Goal: Task Accomplishment & Management: Use online tool/utility

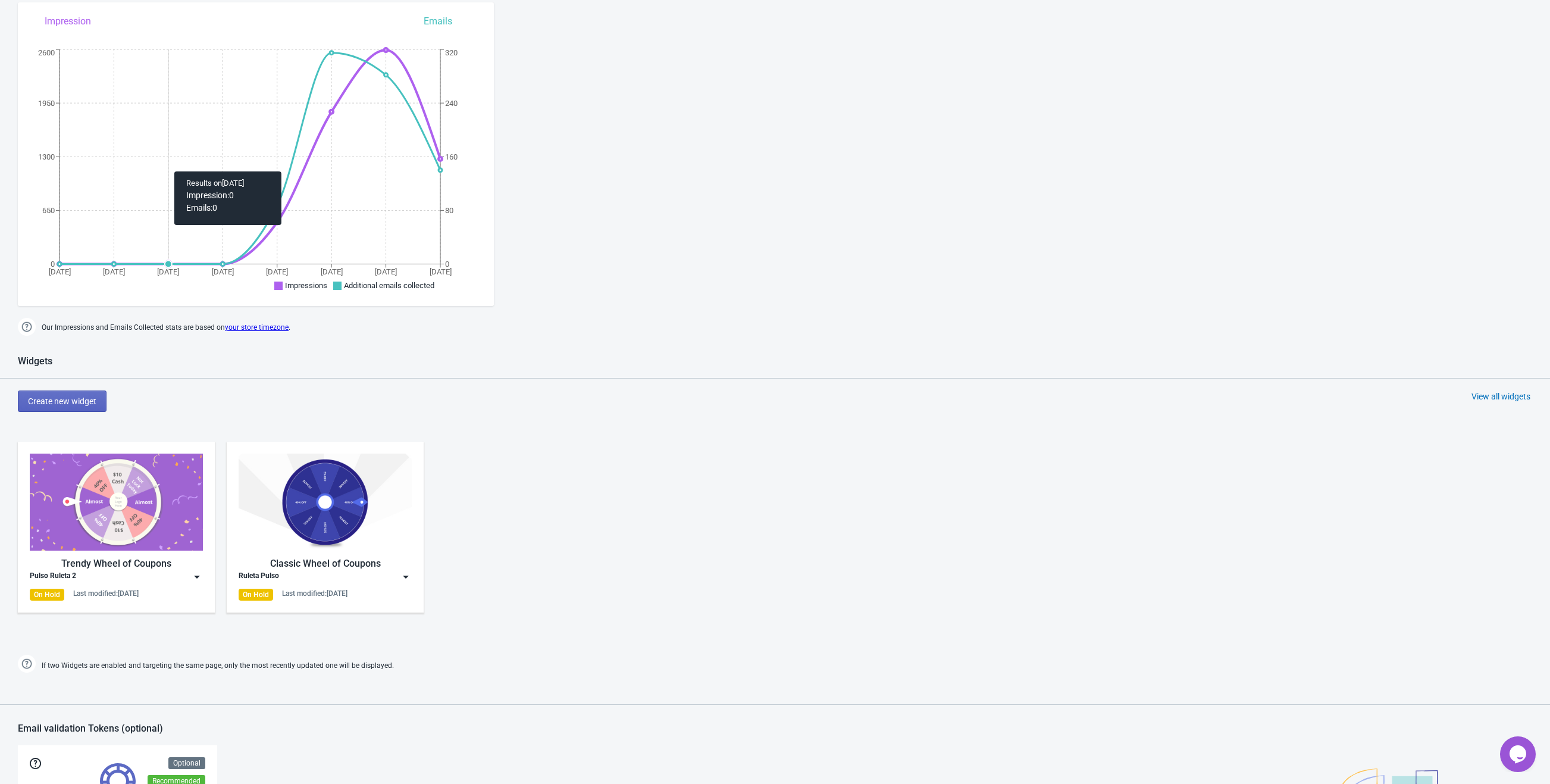
scroll to position [169, 0]
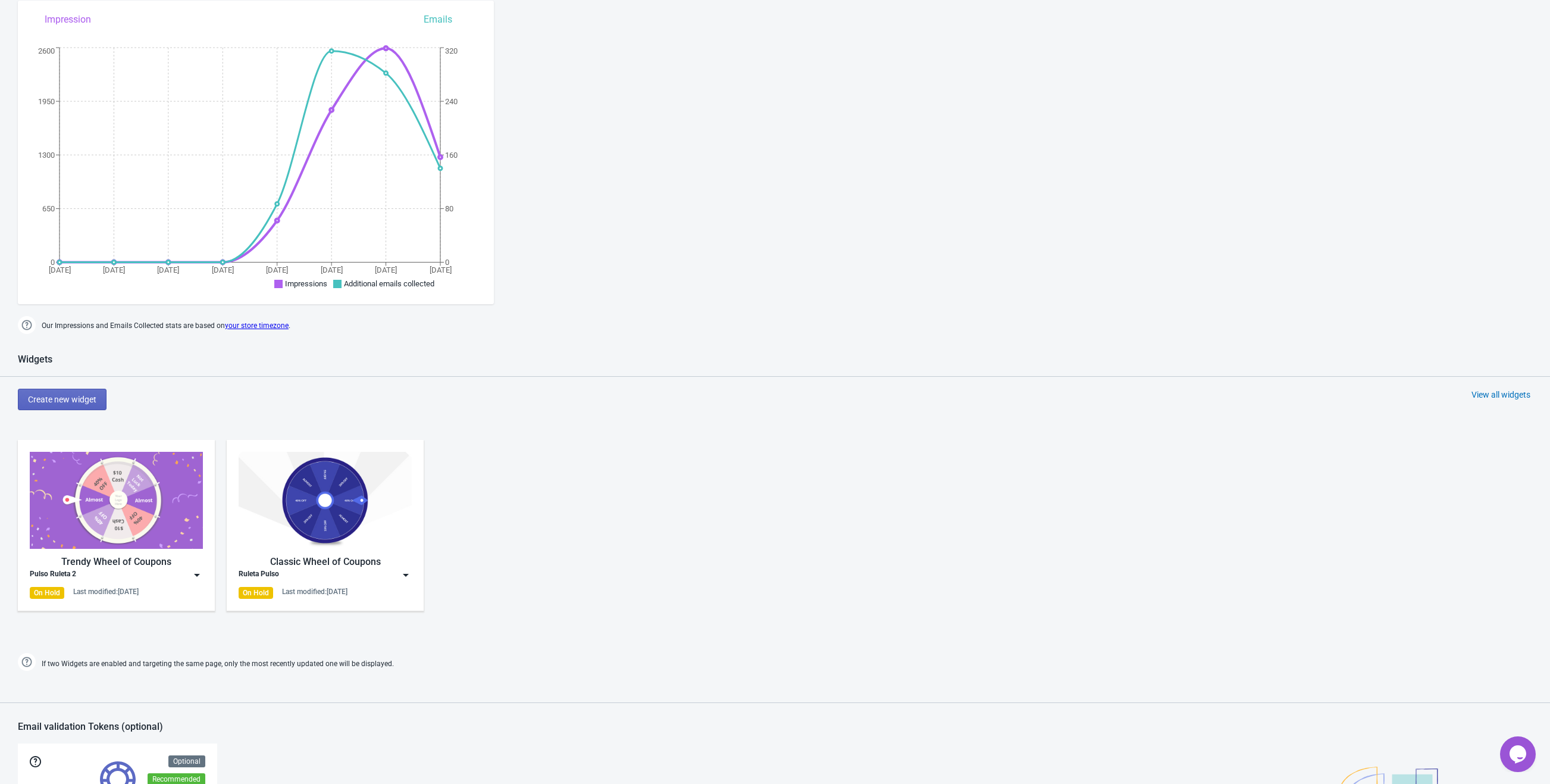
click at [193, 575] on img at bounding box center [197, 575] width 12 height 12
click at [570, 193] on div "Dashboard Billing details Partners Suggestions Dashboard Billing details Partne…" at bounding box center [775, 468] width 1550 height 1250
click at [197, 574] on img at bounding box center [197, 575] width 12 height 12
click at [147, 602] on div "Edit" at bounding box center [127, 602] width 133 height 13
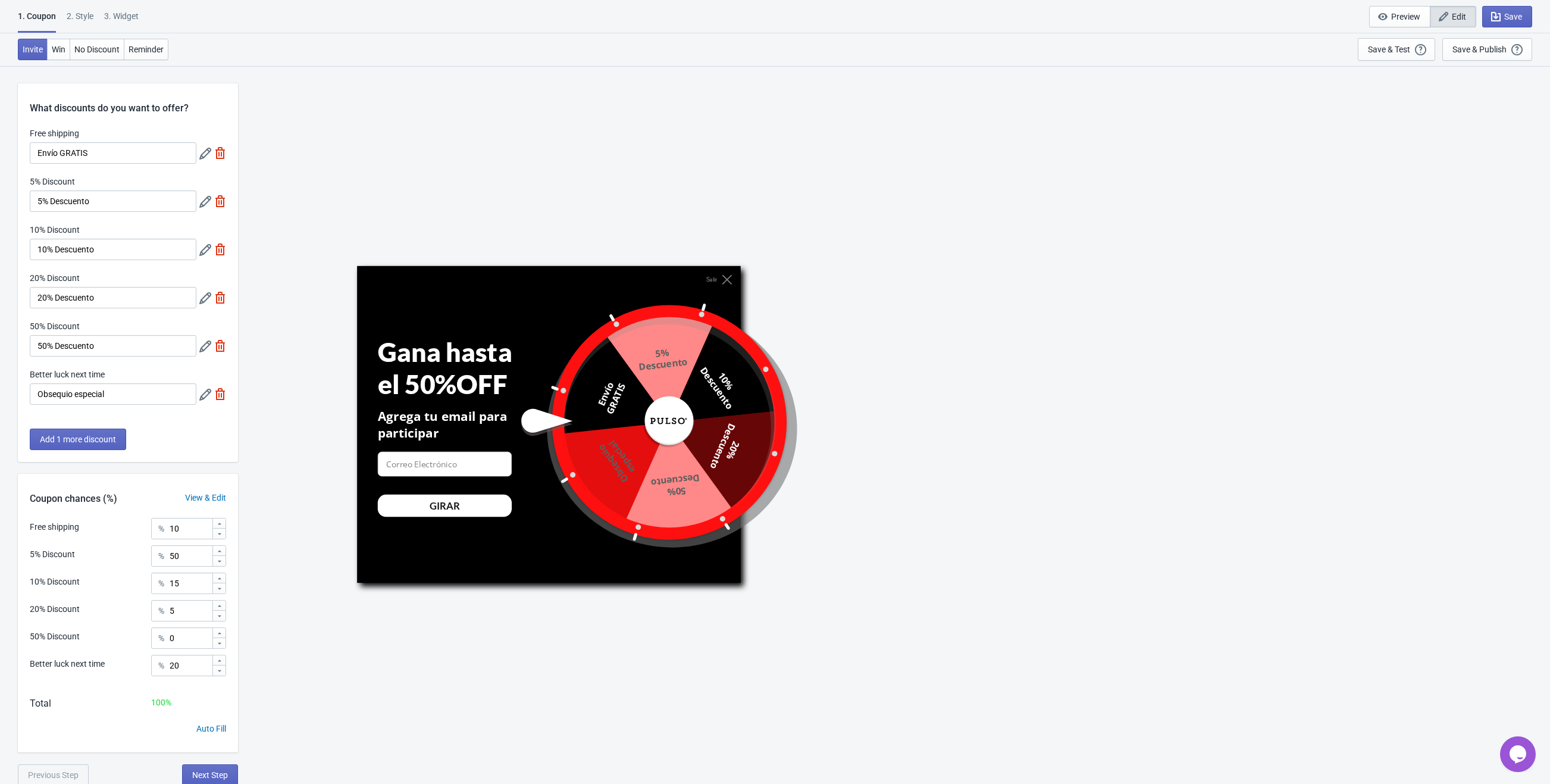
click at [203, 155] on icon at bounding box center [206, 153] width 12 height 12
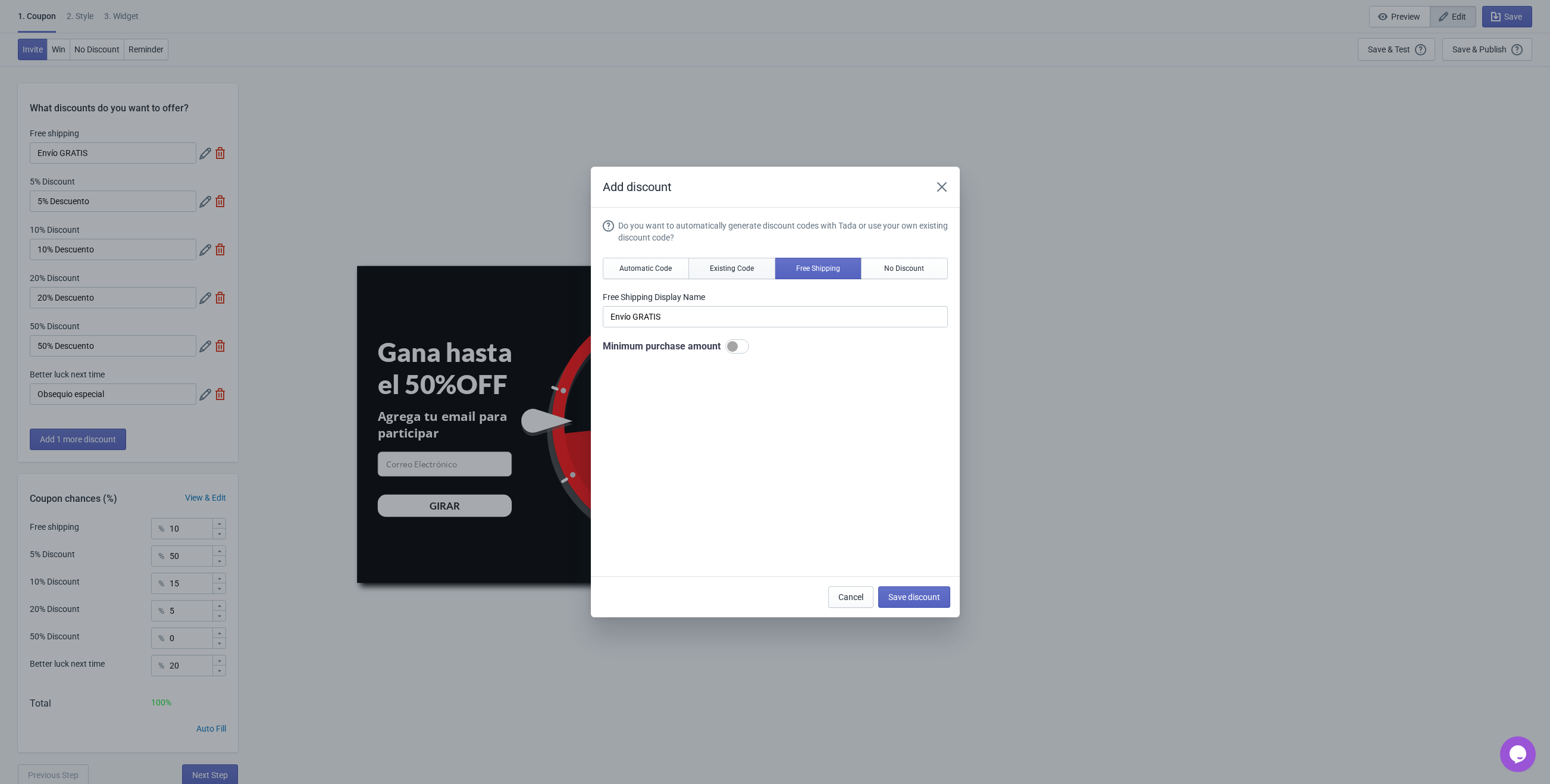
click at [752, 277] on button "Existing Code" at bounding box center [732, 268] width 87 height 21
type input "Your coupon name (5% OFF for example)"
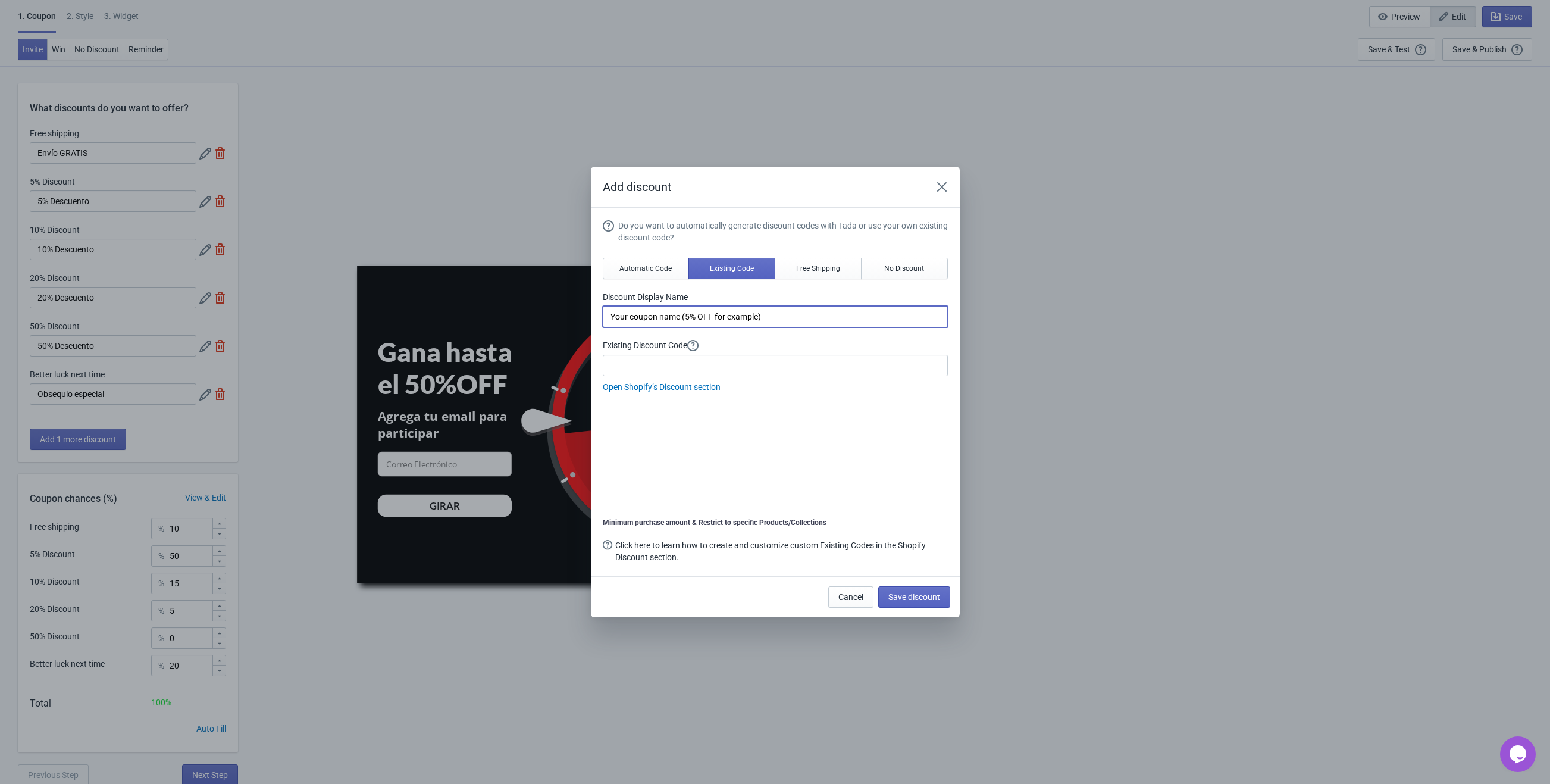
drag, startPoint x: 789, startPoint y: 315, endPoint x: 553, endPoint y: 305, distance: 236.2
click at [553, 305] on div "Add discount Do you want to automatically generate discount codes with Tada or …" at bounding box center [775, 392] width 1550 height 451
click at [661, 390] on link "Open Shopify’s Discount section" at bounding box center [662, 386] width 118 height 10
click at [798, 439] on div "Do you want to automatically generate discount codes with Tada or use your own …" at bounding box center [775, 392] width 345 height 347
click at [940, 189] on icon "Close" at bounding box center [942, 187] width 12 height 12
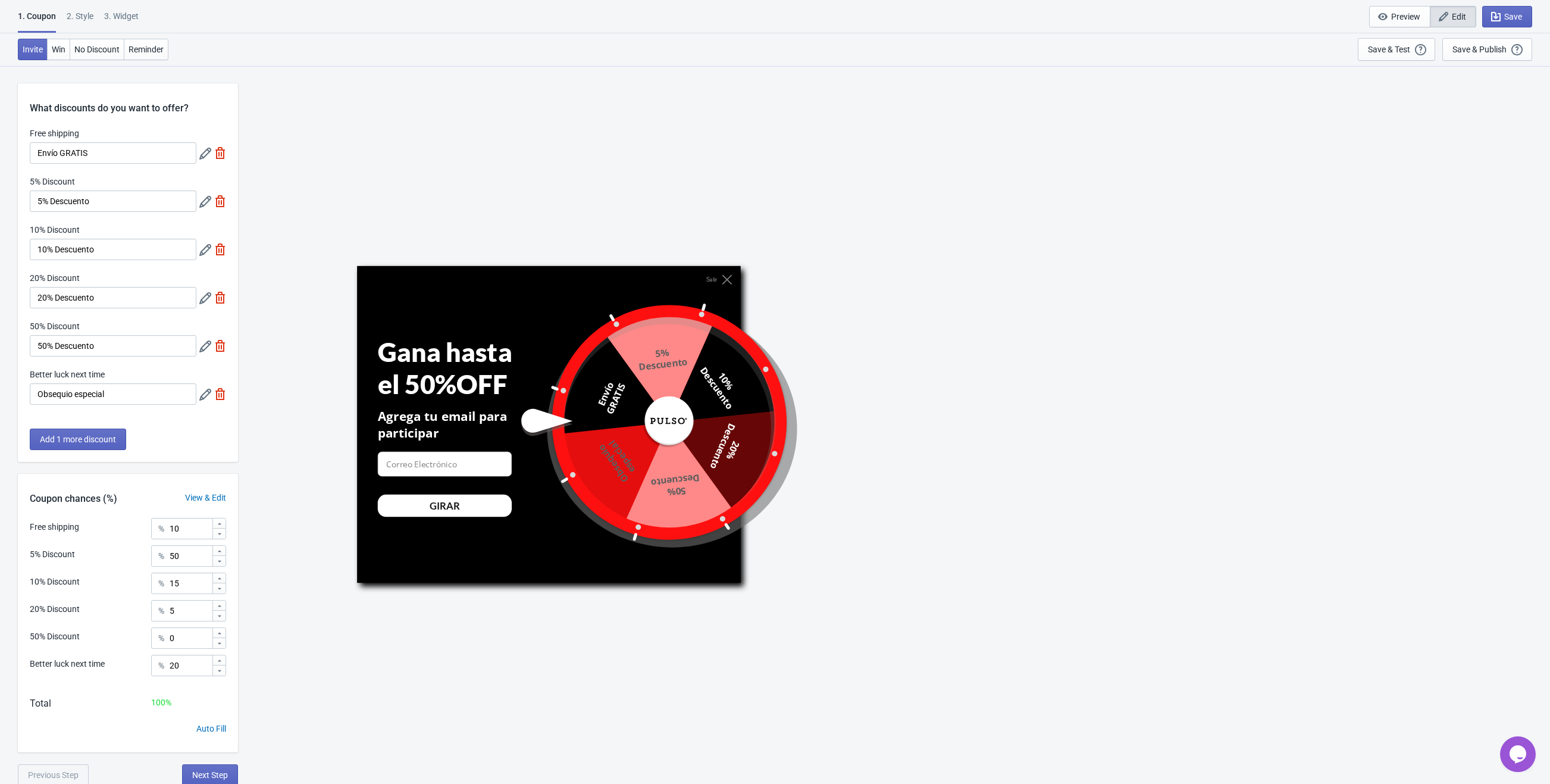
click at [204, 155] on icon at bounding box center [206, 153] width 12 height 12
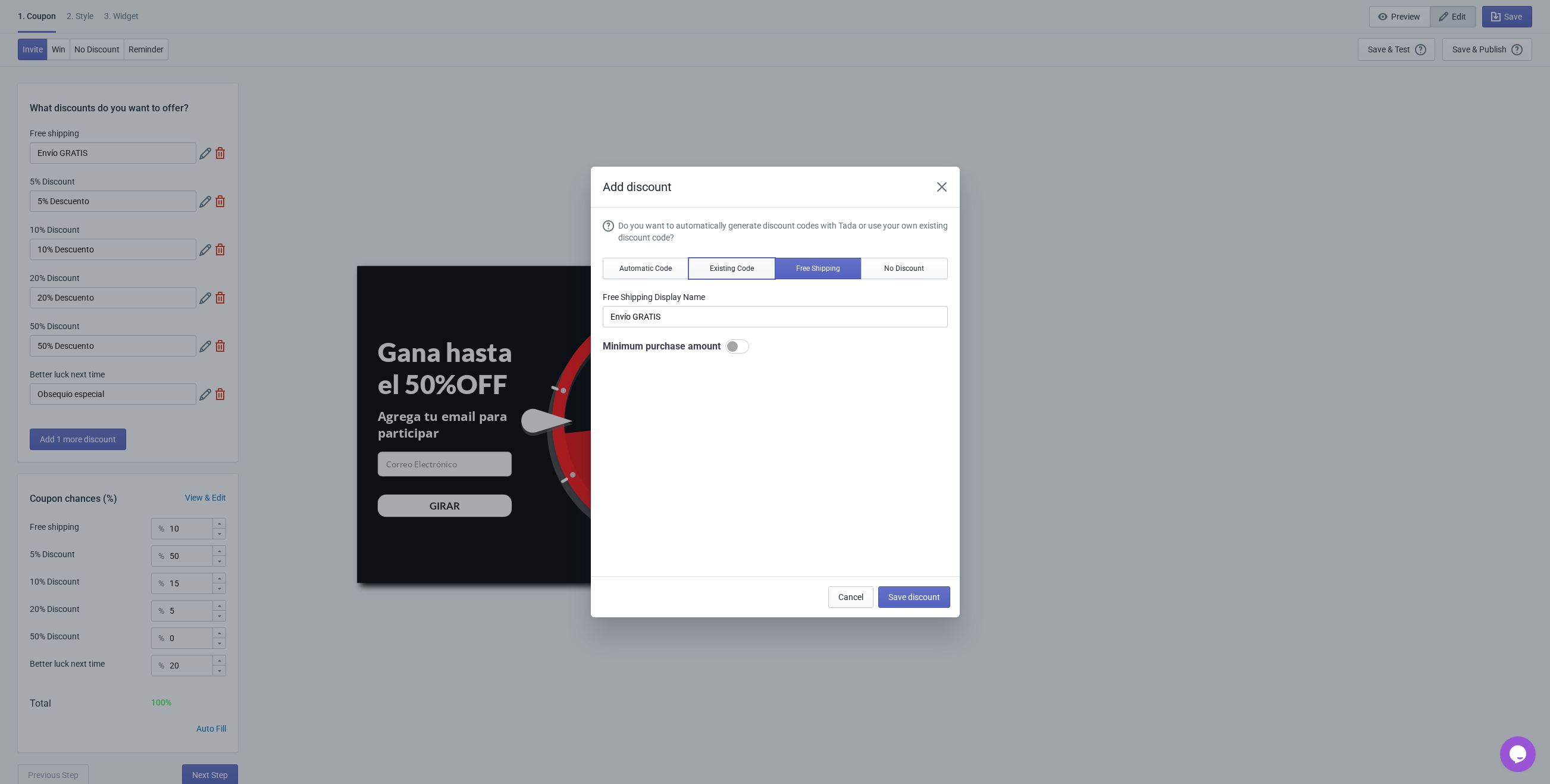
click at [714, 275] on button "Existing Code" at bounding box center [732, 268] width 87 height 21
type input "Your coupon name (5% OFF for example)"
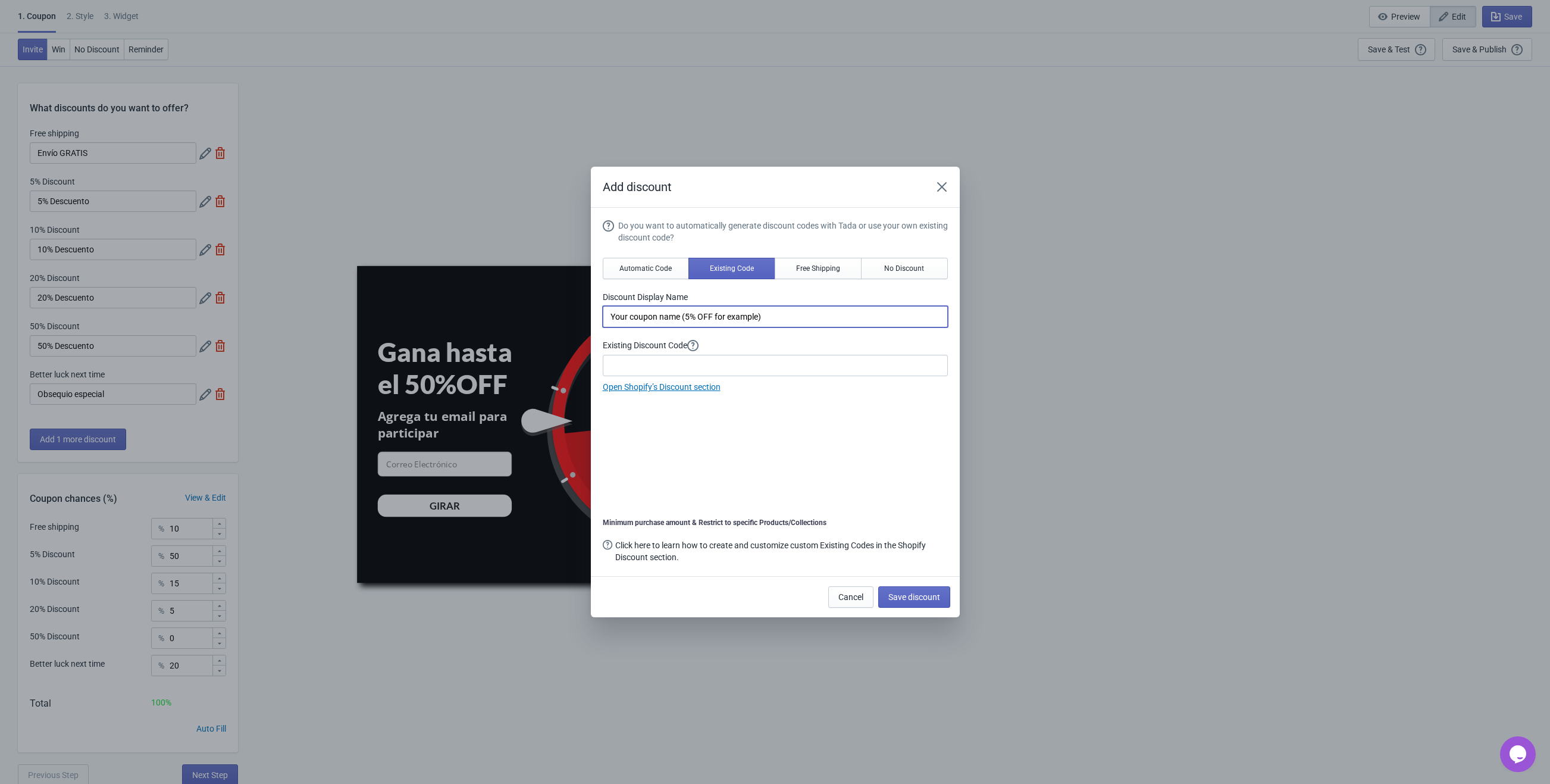
drag, startPoint x: 775, startPoint y: 315, endPoint x: 561, endPoint y: 323, distance: 214.1
click at [561, 323] on div "Add discount Do you want to automatically generate discount codes with Tada or …" at bounding box center [775, 392] width 1550 height 451
paste input "RULETAPULSOENVIOGRATIS290825"
type input "RULETAPULSOENVIOGRATIS290825"
click at [666, 371] on input at bounding box center [775, 365] width 345 height 21
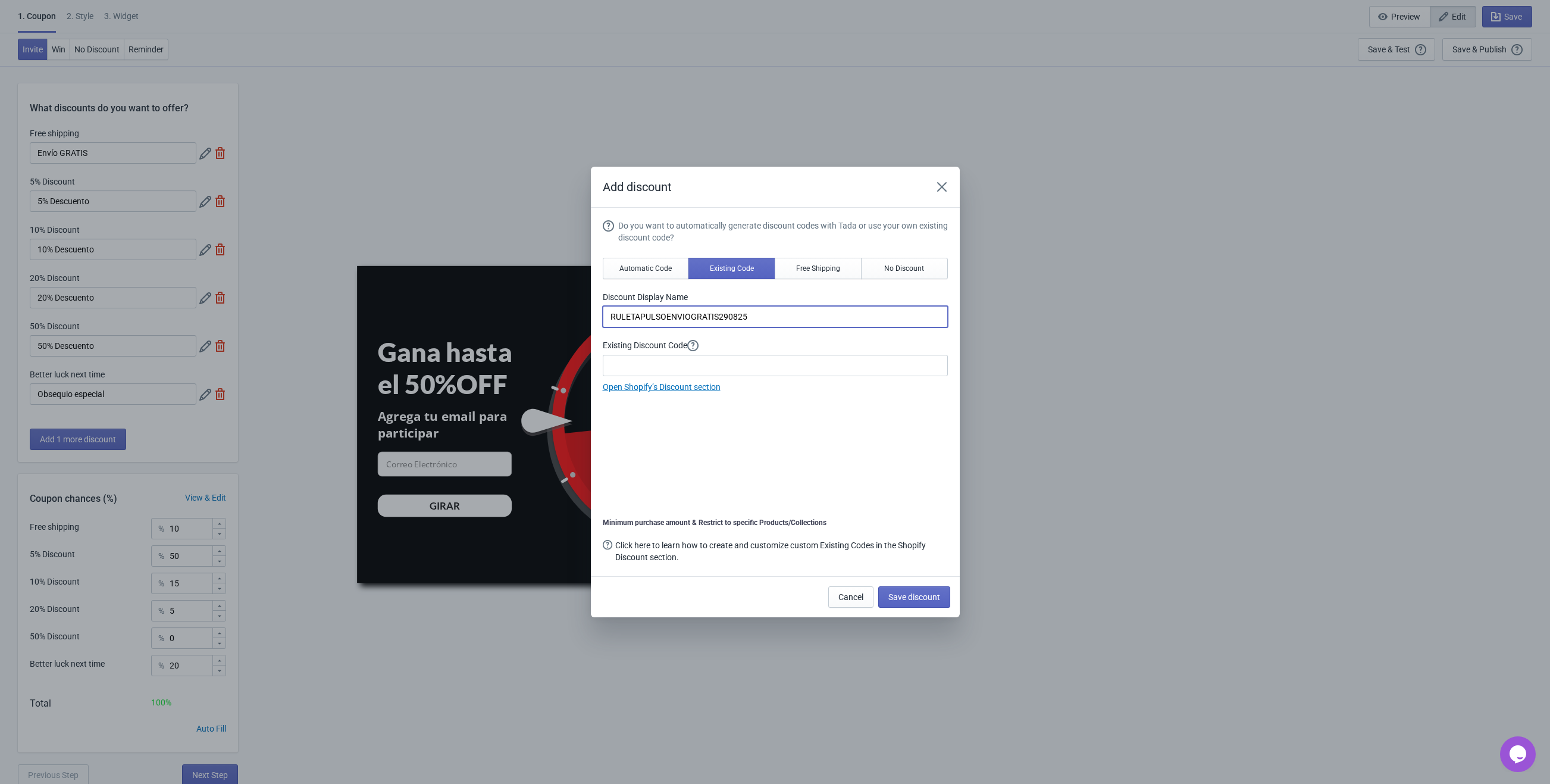
drag, startPoint x: 772, startPoint y: 310, endPoint x: 555, endPoint y: 270, distance: 220.7
click at [555, 270] on div "Add discount Do you want to automatically generate discount codes with Tada or …" at bounding box center [775, 392] width 1550 height 451
click at [629, 364] on input at bounding box center [775, 365] width 345 height 21
paste input "RULETAPULSOENVIOGRATIS290825"
type input "RULETAPULSOENVIOGRATIS290825"
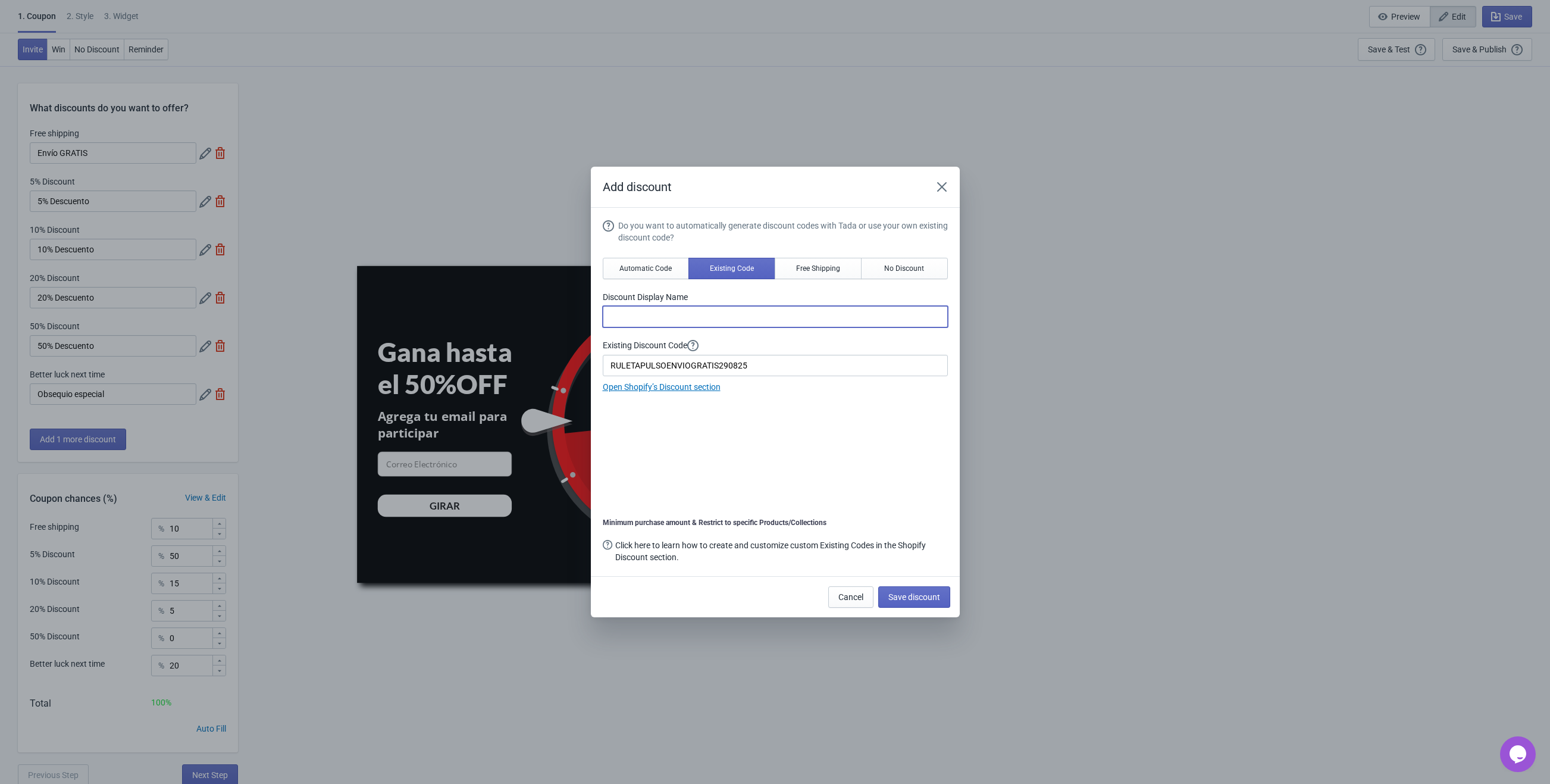
click at [643, 316] on input at bounding box center [775, 317] width 345 height 21
type input "ENVÍO GRATIS."
click at [925, 607] on button "Save discount" at bounding box center [914, 597] width 72 height 21
type input "ENVÍO GRATIS."
